Goal: Navigation & Orientation: Find specific page/section

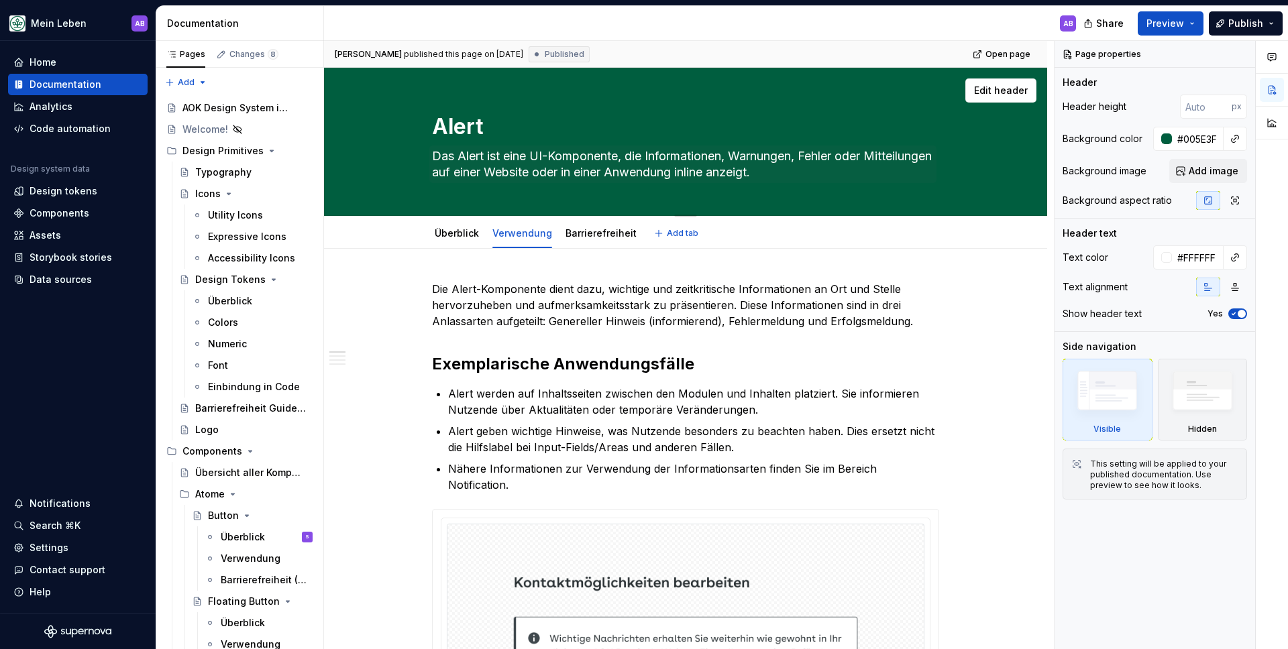
scroll to position [1920, 0]
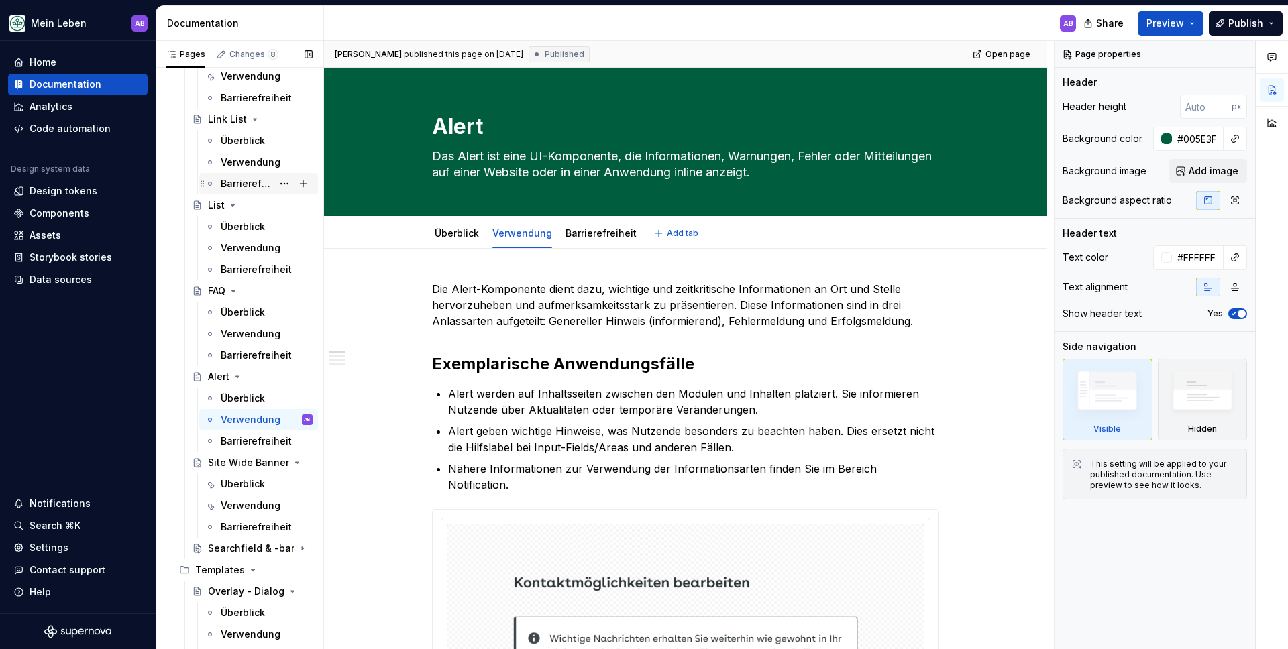
type textarea "*"
click at [69, 193] on div "Design tokens" at bounding box center [64, 190] width 68 height 13
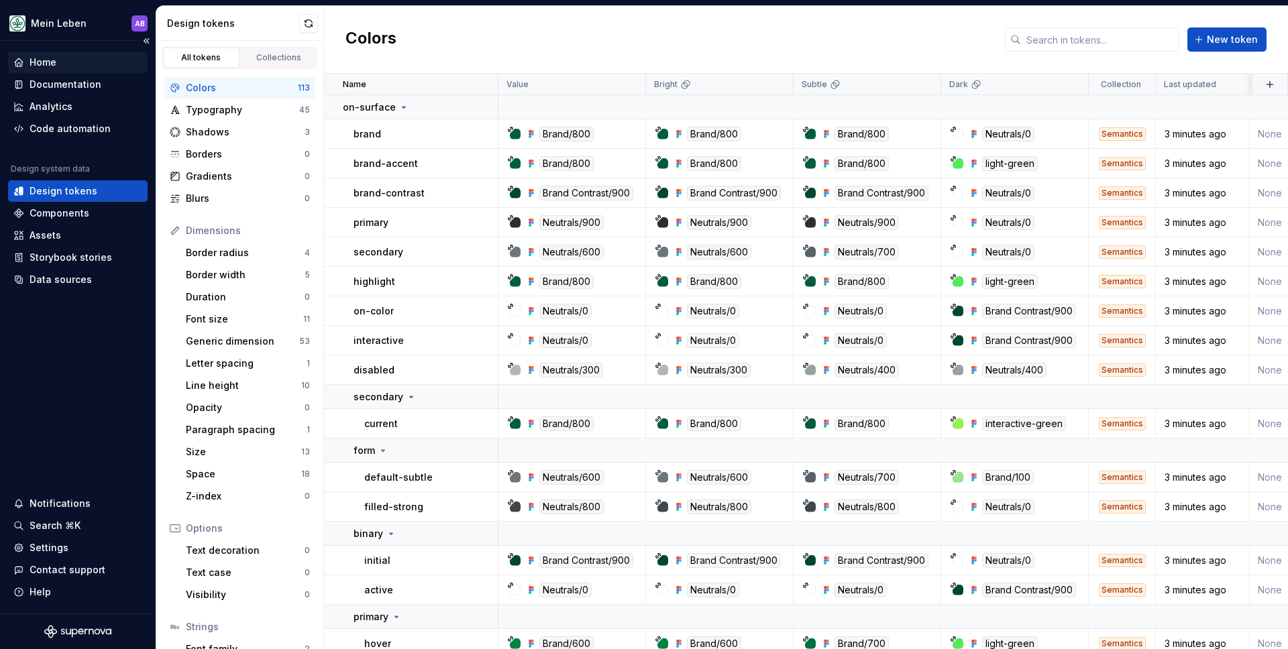
click at [46, 71] on div "Home" at bounding box center [78, 62] width 140 height 21
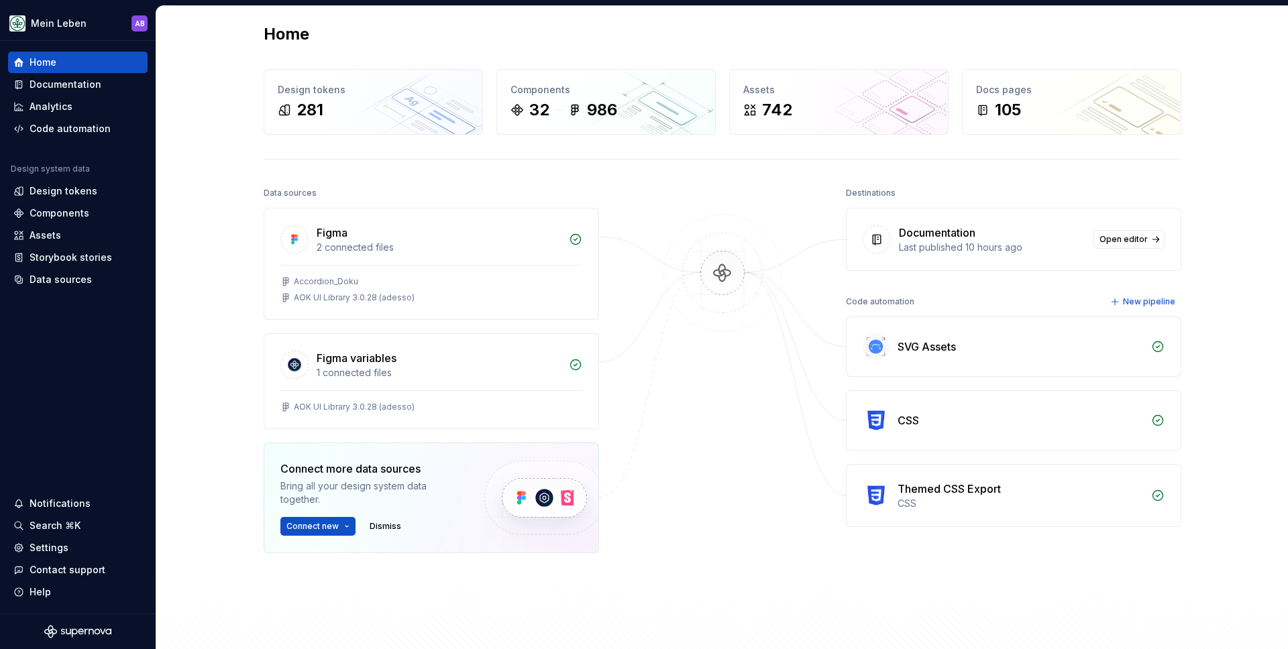
scroll to position [8, 0]
click at [351, 359] on div "Figma variables" at bounding box center [357, 357] width 80 height 16
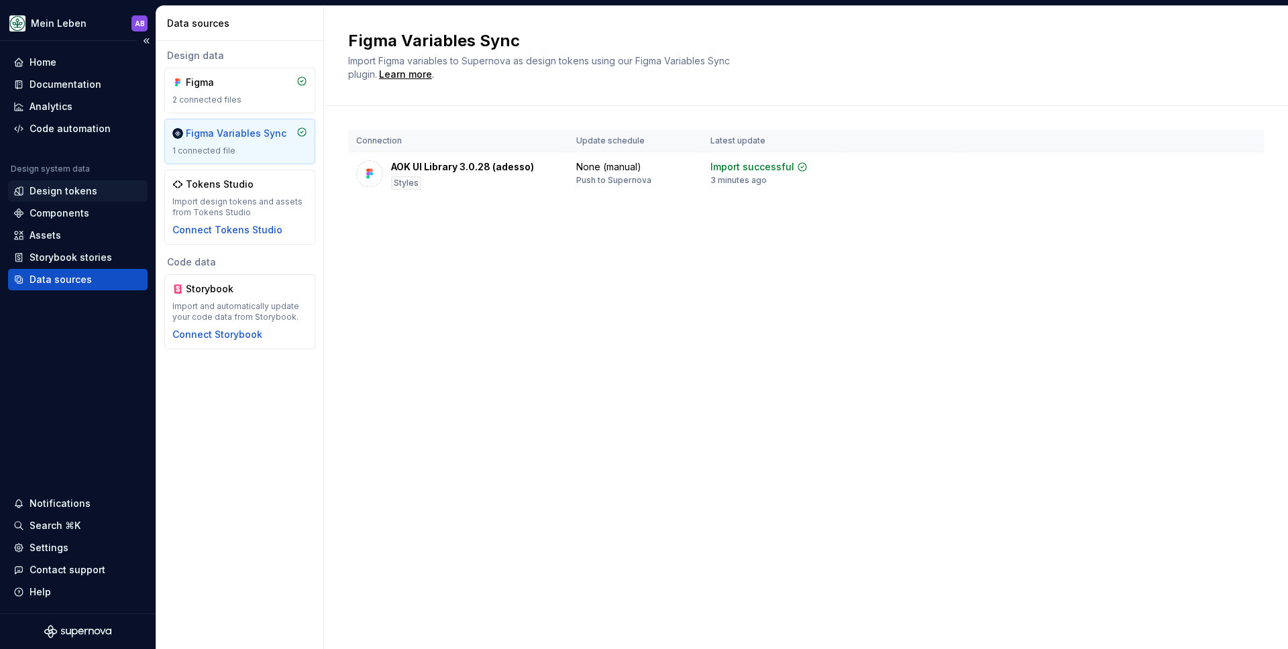
click at [72, 189] on div "Design tokens" at bounding box center [64, 190] width 68 height 13
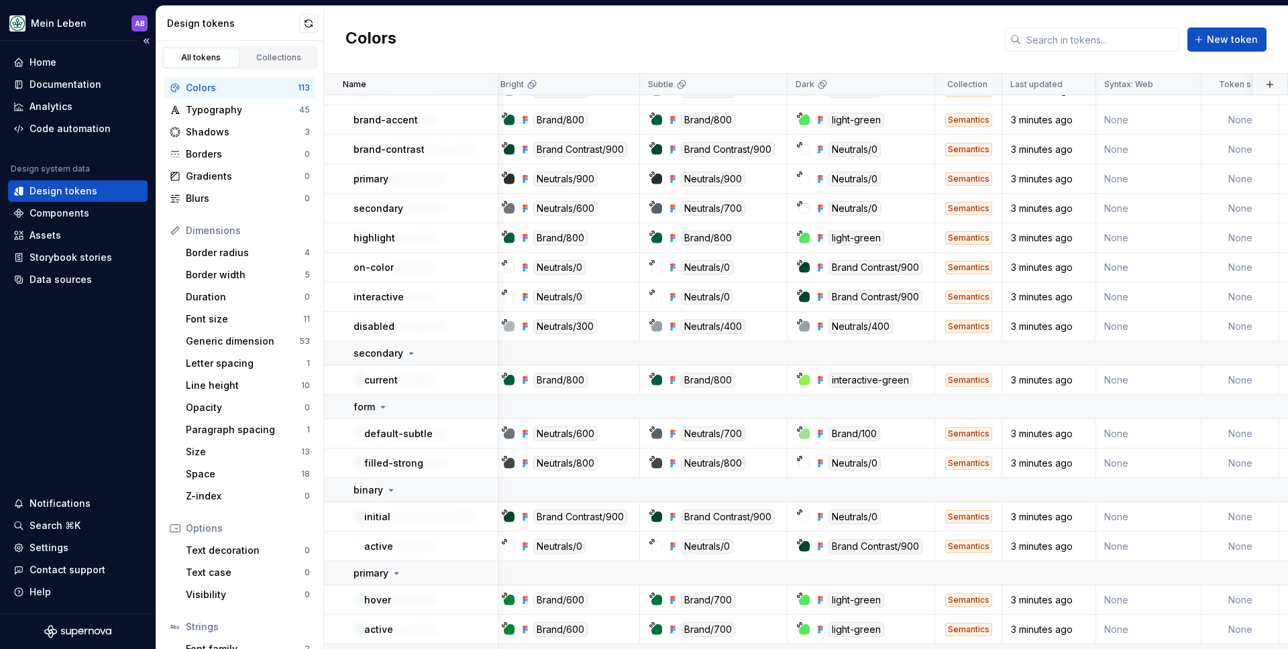
scroll to position [44, 154]
click at [32, 59] on div "Home" at bounding box center [43, 62] width 27 height 13
